Goal: Navigation & Orientation: Find specific page/section

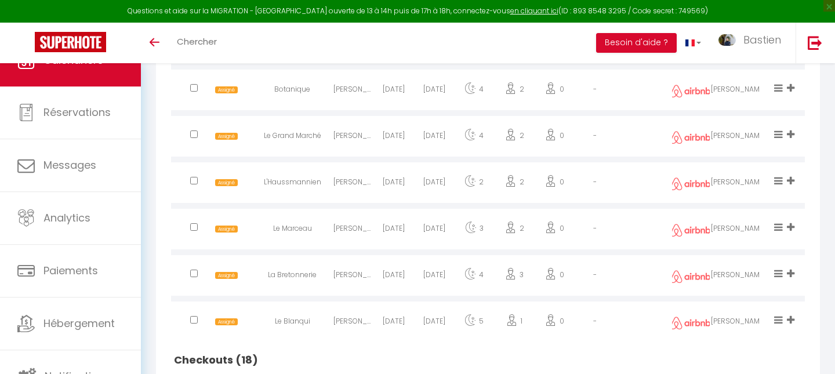
scroll to position [714, 0]
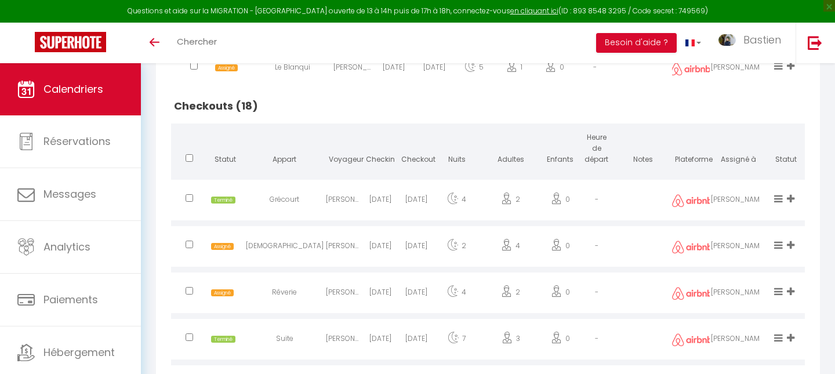
scroll to position [973, 0]
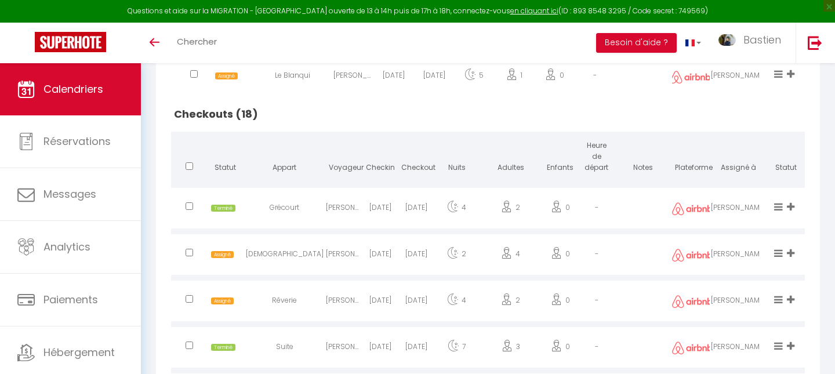
click at [448, 115] on h2 "Checkouts (18)" at bounding box center [488, 114] width 634 height 36
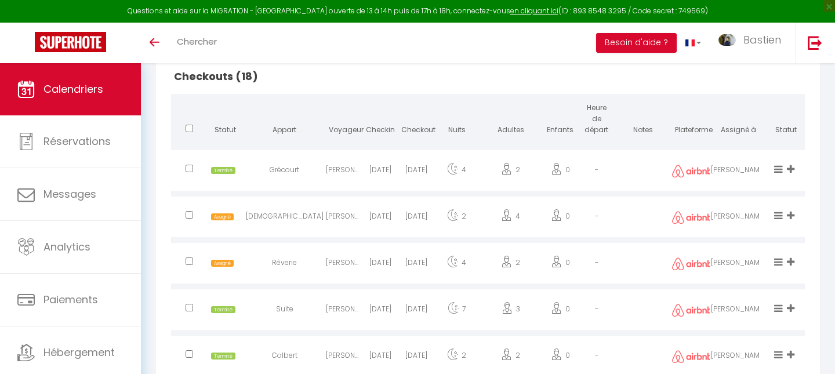
click at [364, 88] on h2 "Checkouts (18)" at bounding box center [488, 77] width 634 height 36
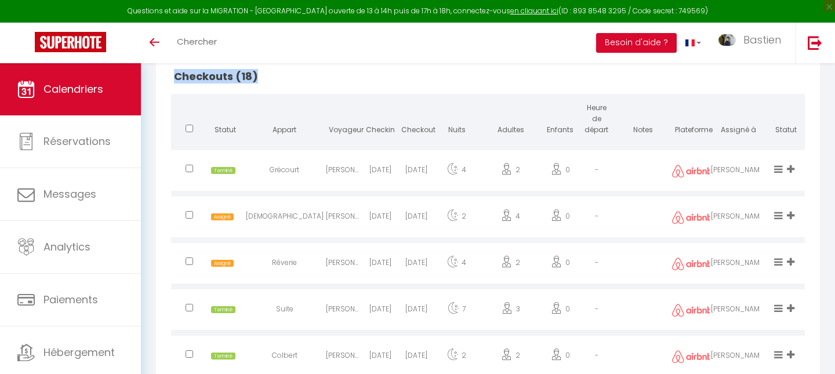
click at [364, 88] on h2 "Checkouts (18)" at bounding box center [488, 77] width 634 height 36
click at [345, 82] on h2 "Checkouts (18)" at bounding box center [488, 77] width 634 height 36
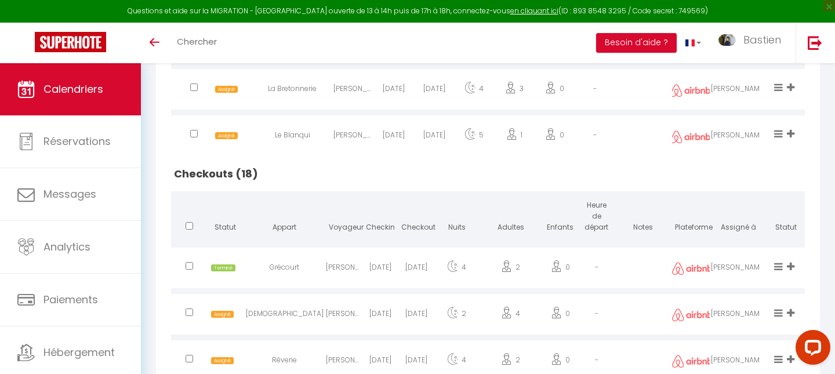
scroll to position [893, 0]
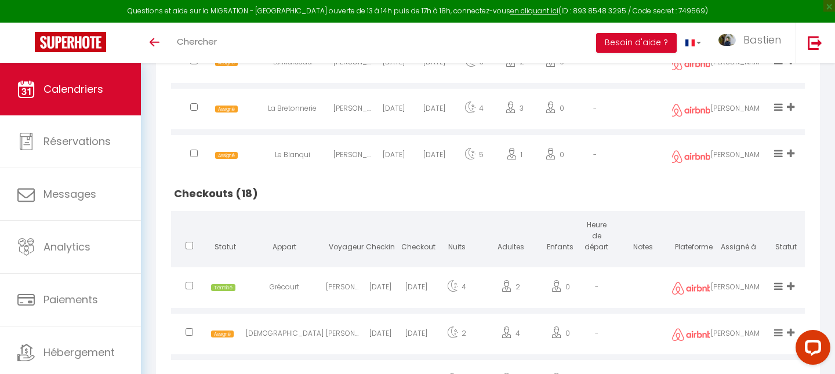
click at [355, 197] on h2 "Checkouts (18)" at bounding box center [488, 194] width 634 height 36
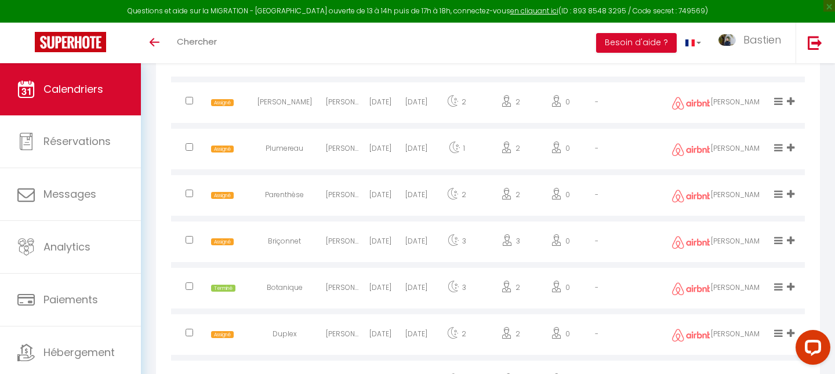
scroll to position [1378, 0]
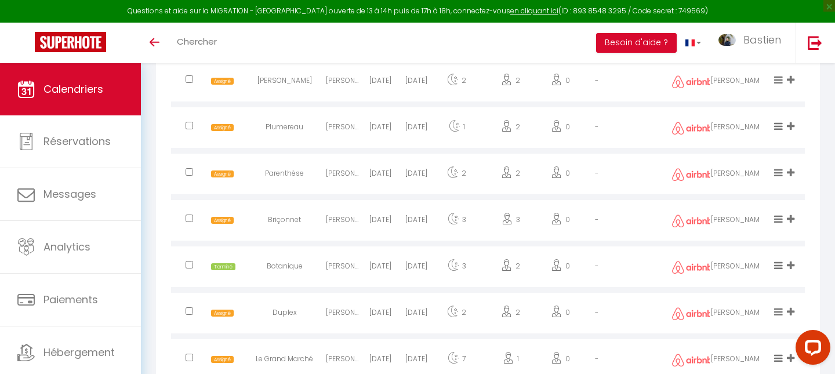
click at [778, 217] on icon at bounding box center [778, 219] width 9 height 10
click at [730, 180] on li "Terminé" at bounding box center [740, 181] width 92 height 22
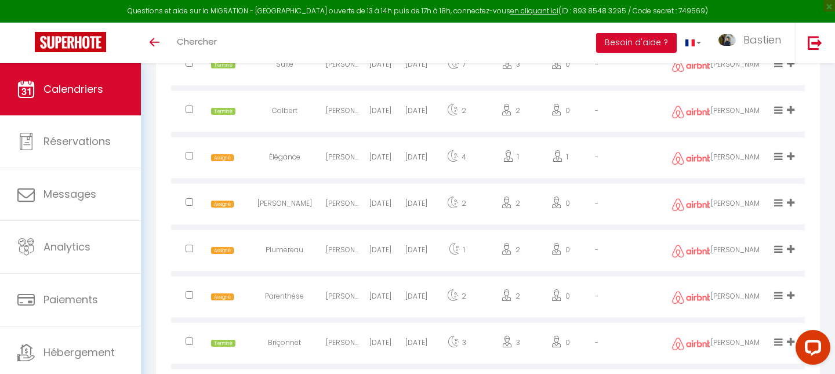
scroll to position [1253, 0]
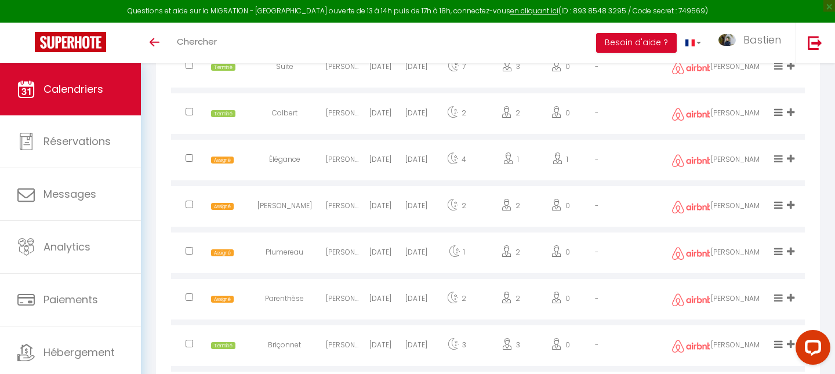
click at [783, 204] on span at bounding box center [780, 206] width 12 height 10
click at [733, 166] on li "Terminé" at bounding box center [740, 167] width 92 height 22
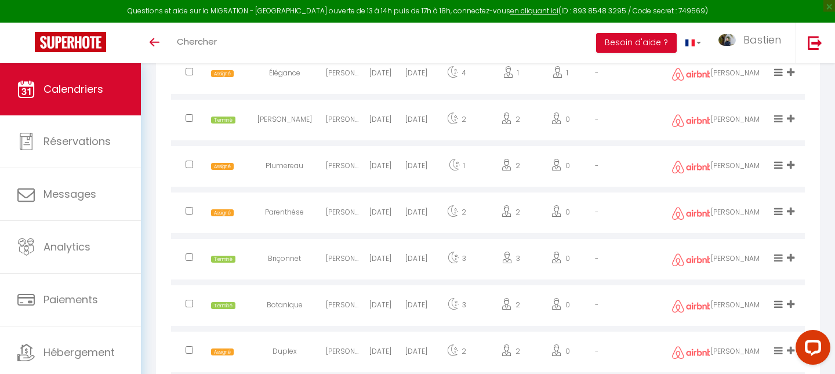
scroll to position [1653, 0]
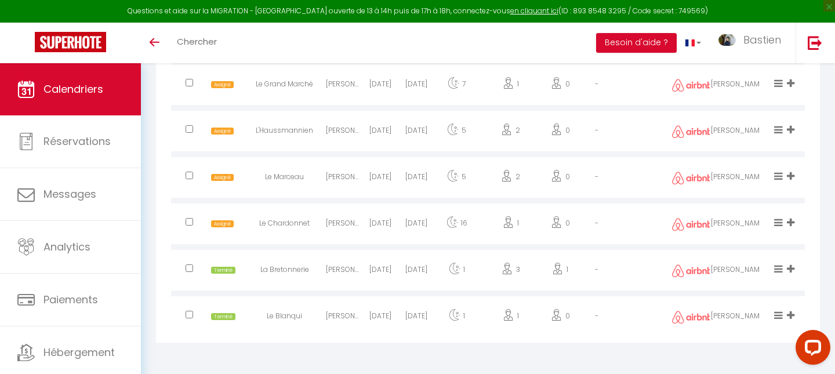
click at [779, 220] on icon at bounding box center [778, 223] width 9 height 10
click at [719, 184] on li "Terminé" at bounding box center [740, 184] width 92 height 22
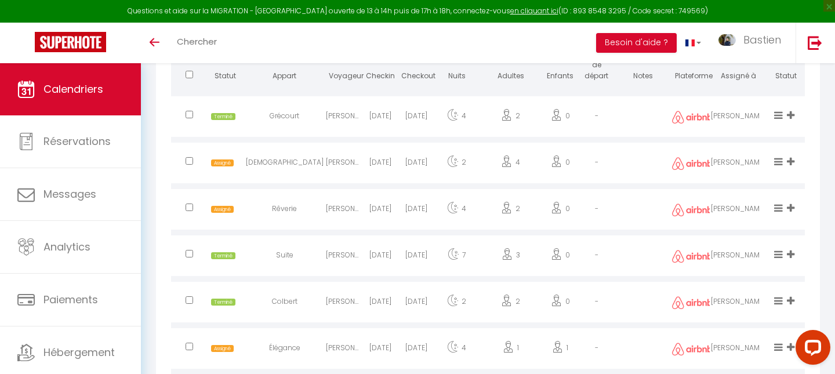
scroll to position [1072, 0]
